Goal: Task Accomplishment & Management: Use online tool/utility

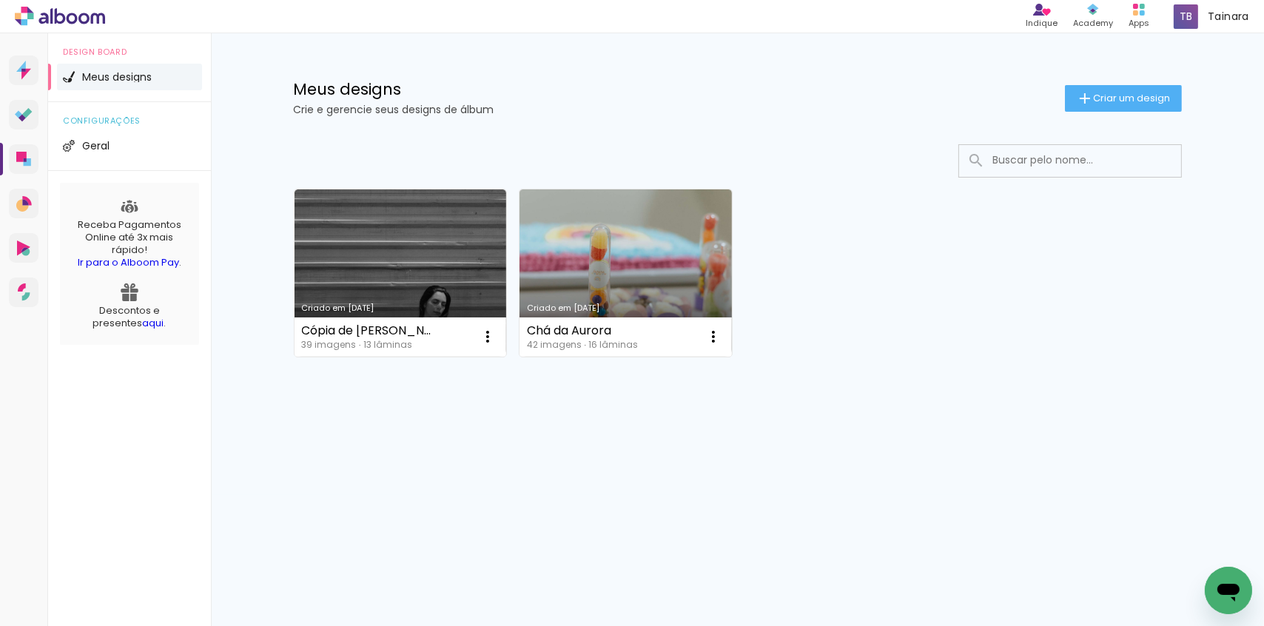
click at [612, 132] on div "Criado em 25/06/25 Cópia de Mãe Nayara 39 imagens ∙ 13 lâminas Abrir Fazer uma …" at bounding box center [738, 313] width 962 height 366
